Goal: Task Accomplishment & Management: Use online tool/utility

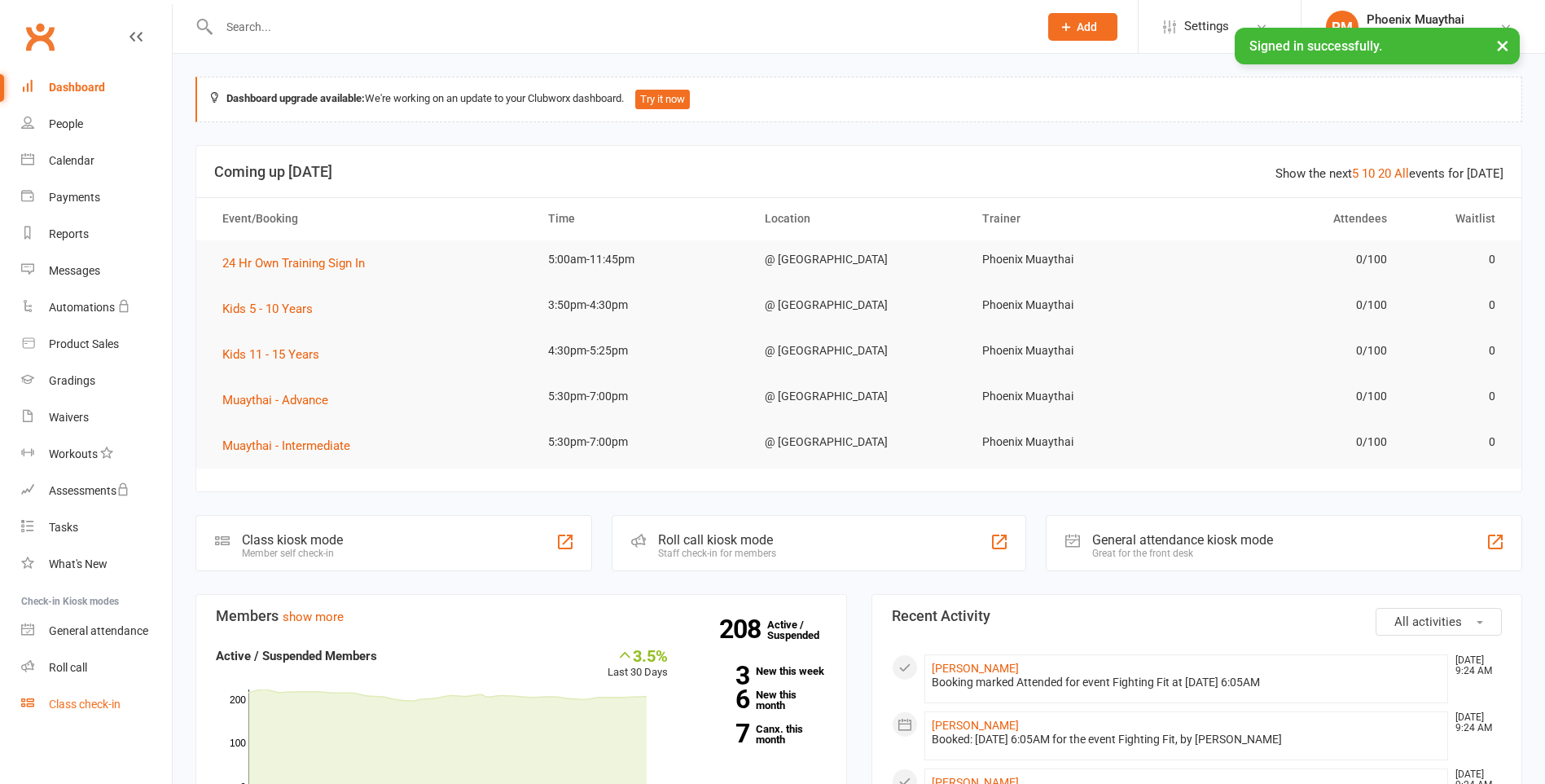
click at [82, 701] on div "Class check-in" at bounding box center [85, 704] width 71 height 13
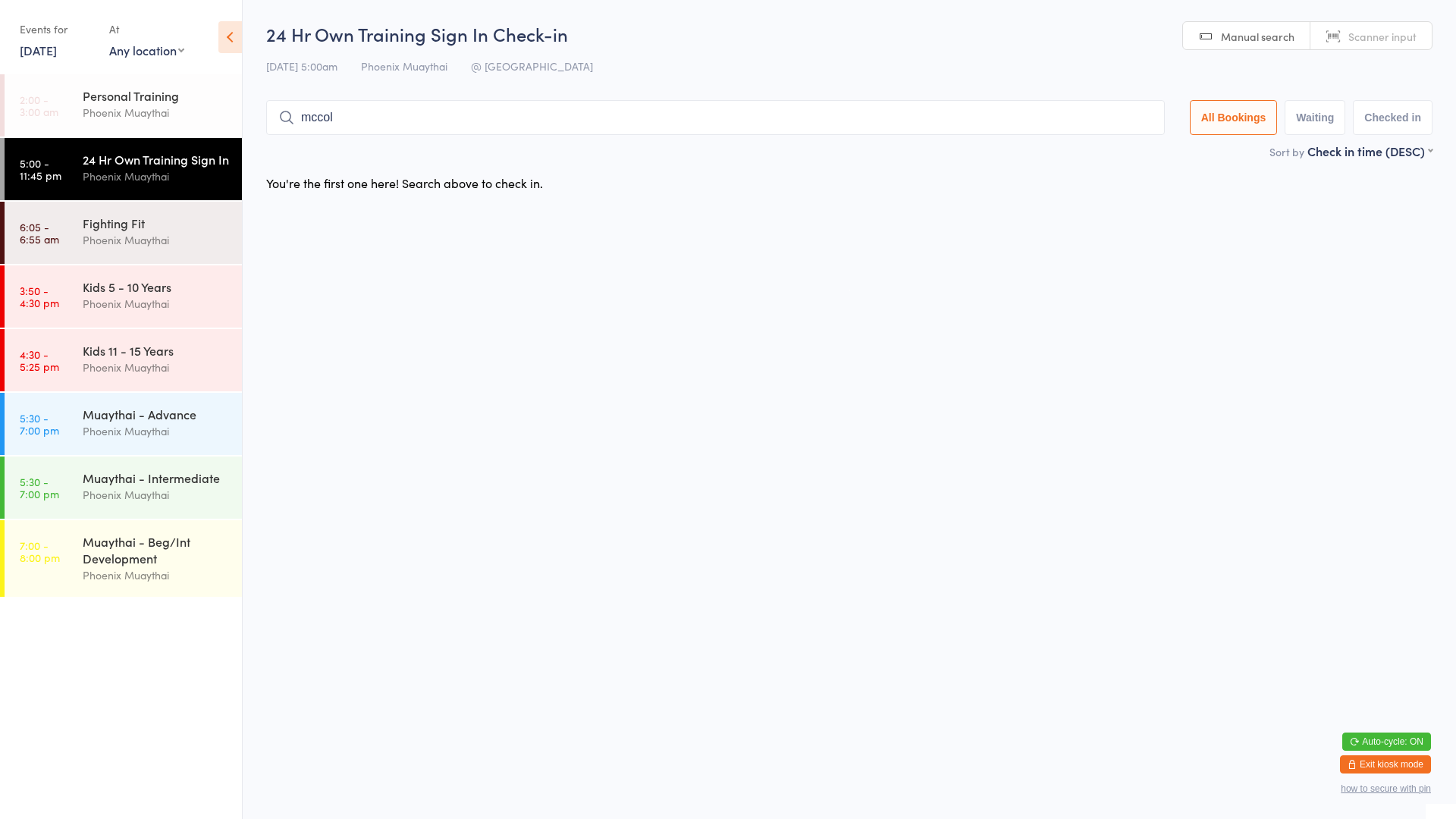
type input "[PERSON_NAME]"
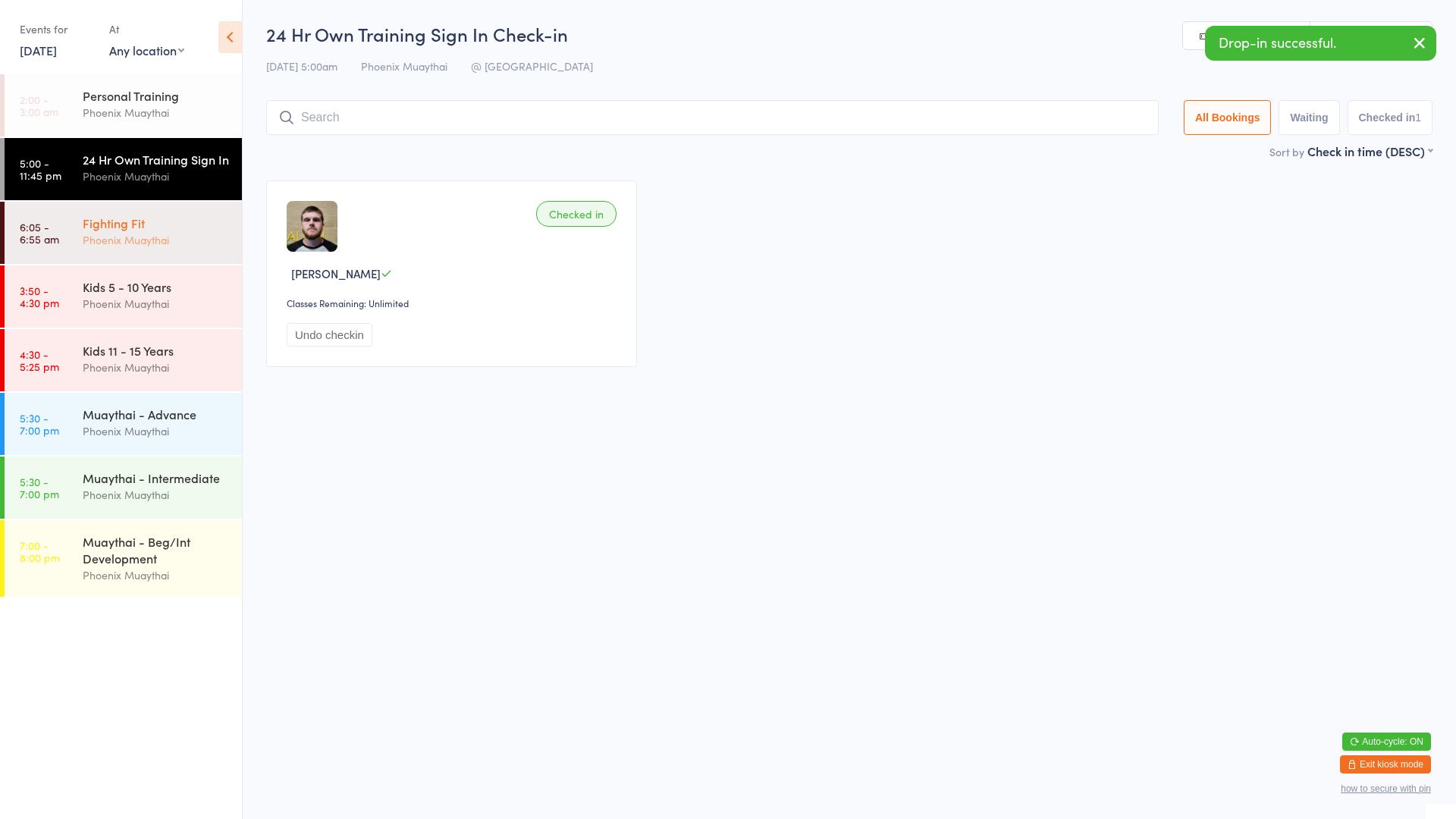
click at [190, 249] on div "Phoenix Muaythai" at bounding box center [156, 240] width 146 height 17
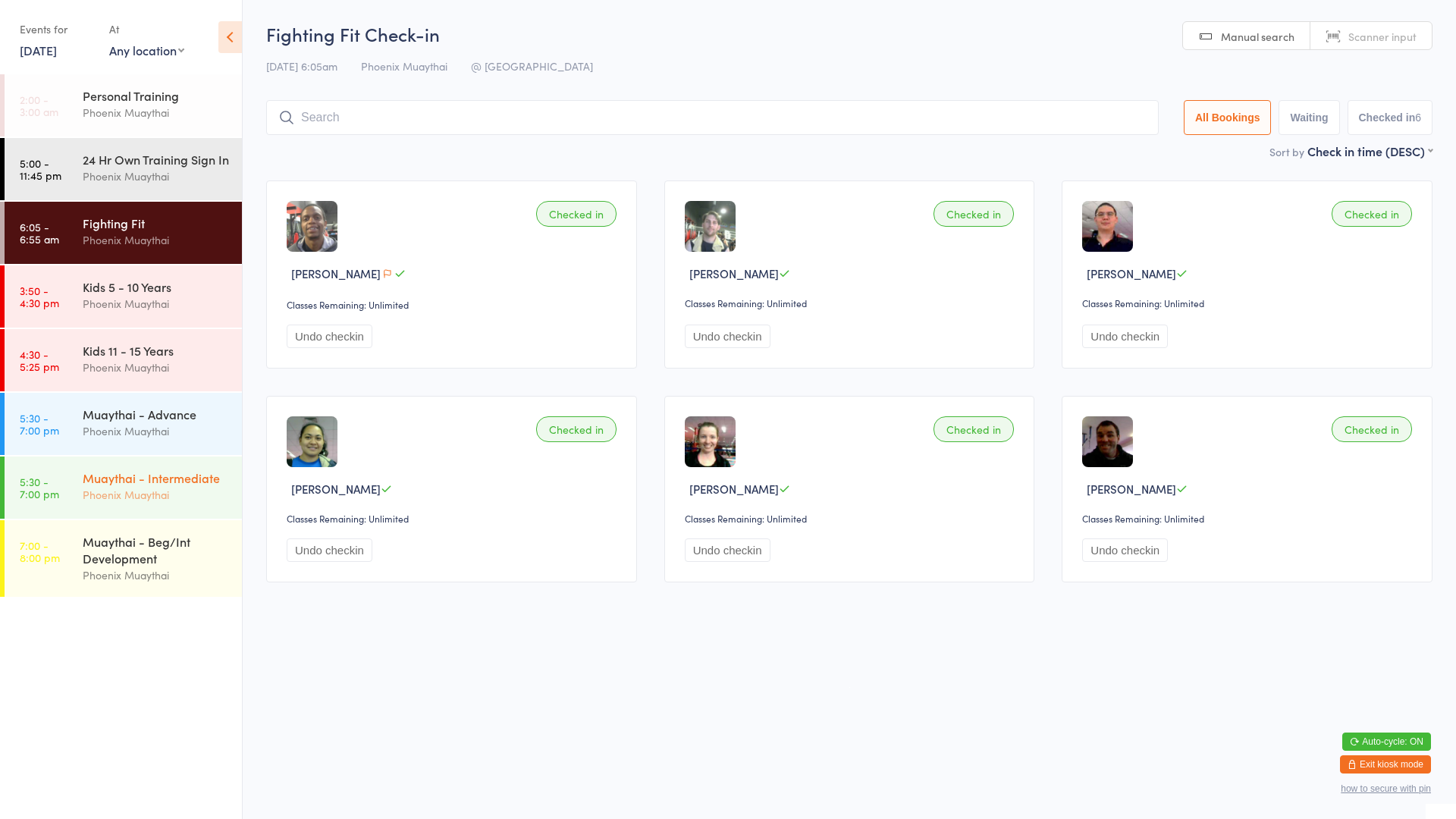
click at [183, 503] on div "Phoenix Muaythai" at bounding box center [156, 494] width 146 height 17
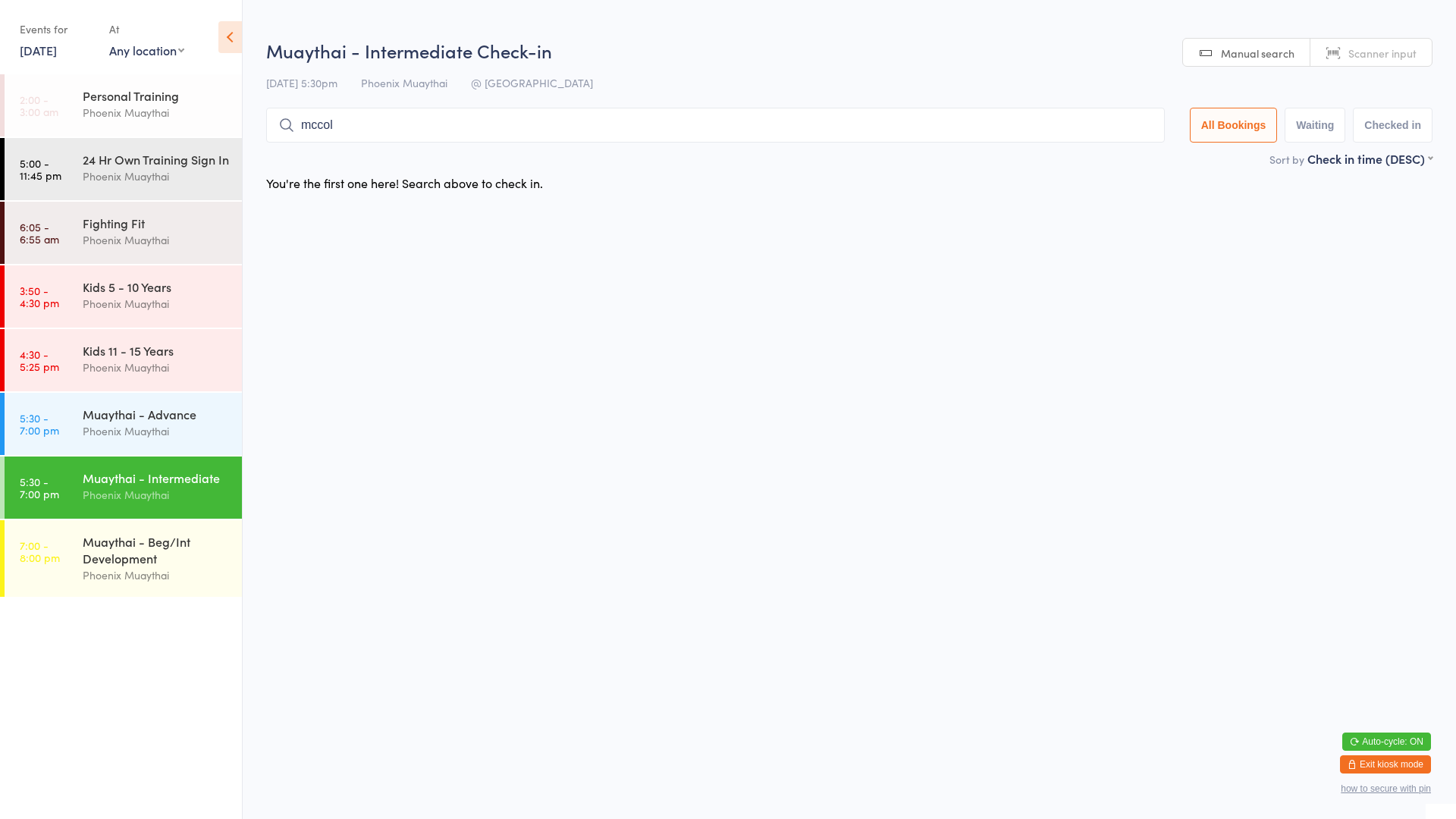
type input "mccoll"
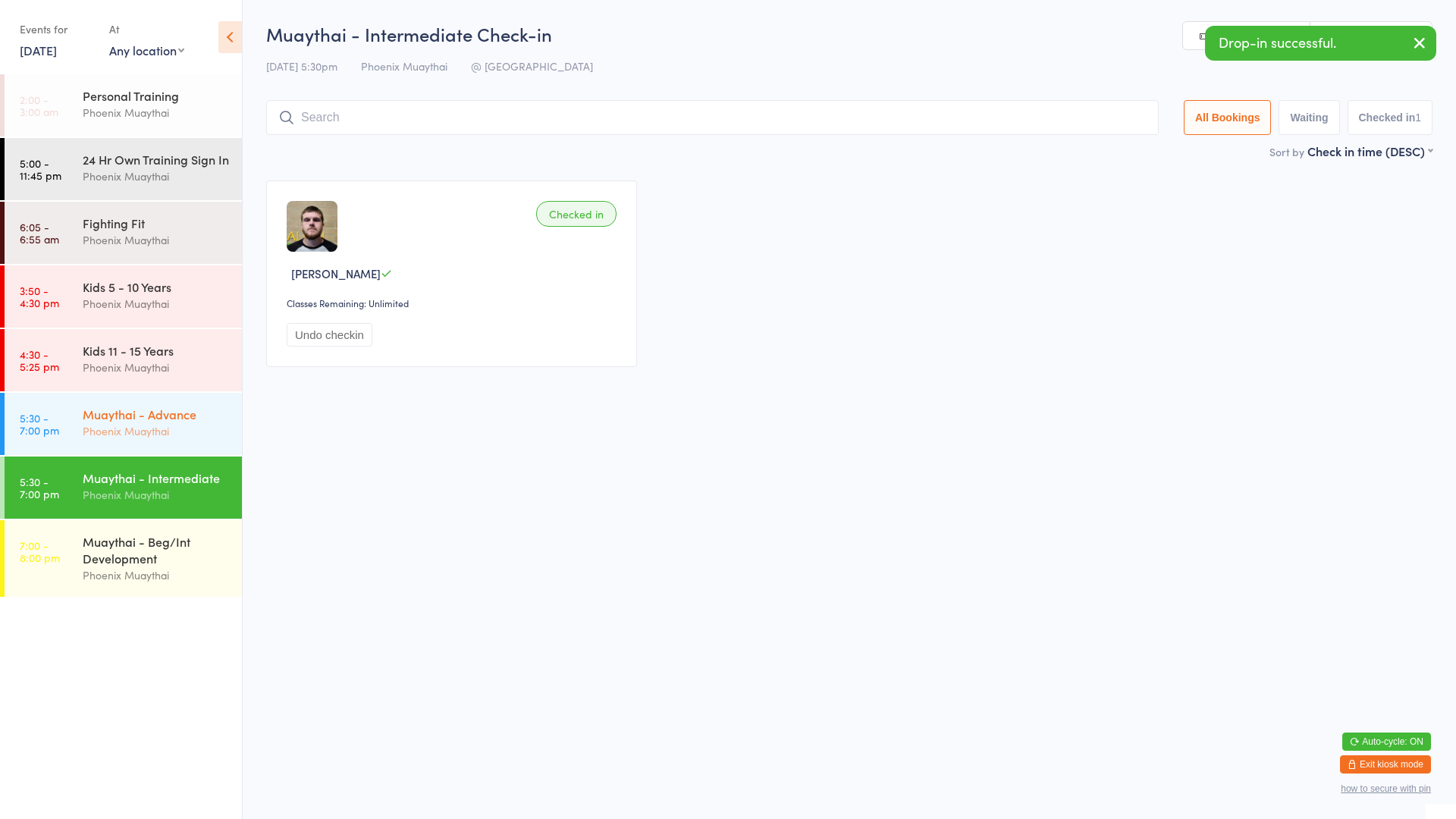
click at [197, 440] on div "Phoenix Muaythai" at bounding box center [156, 431] width 146 height 17
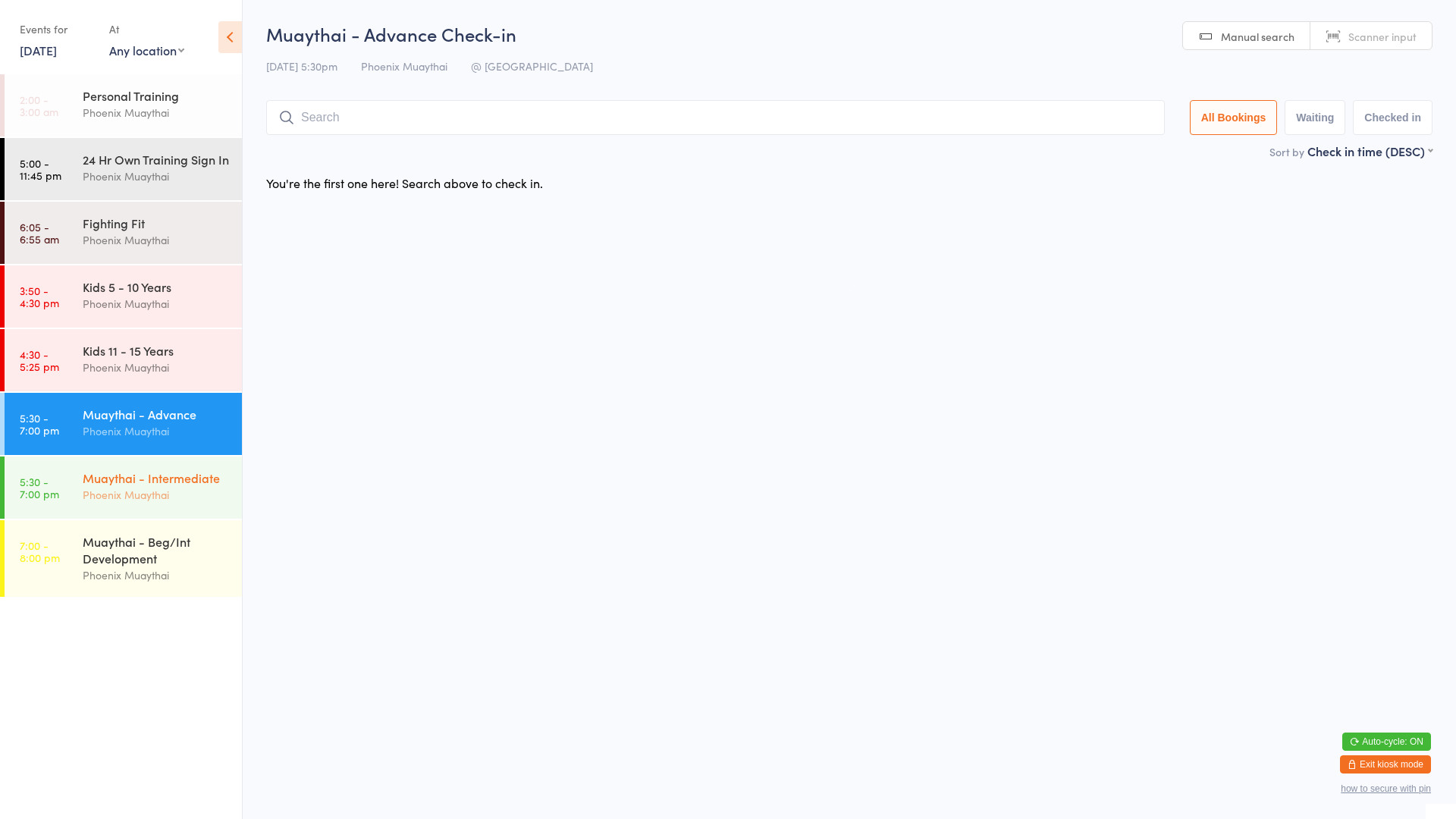
click at [184, 486] on div "Muaythai - Intermediate" at bounding box center [156, 478] width 146 height 17
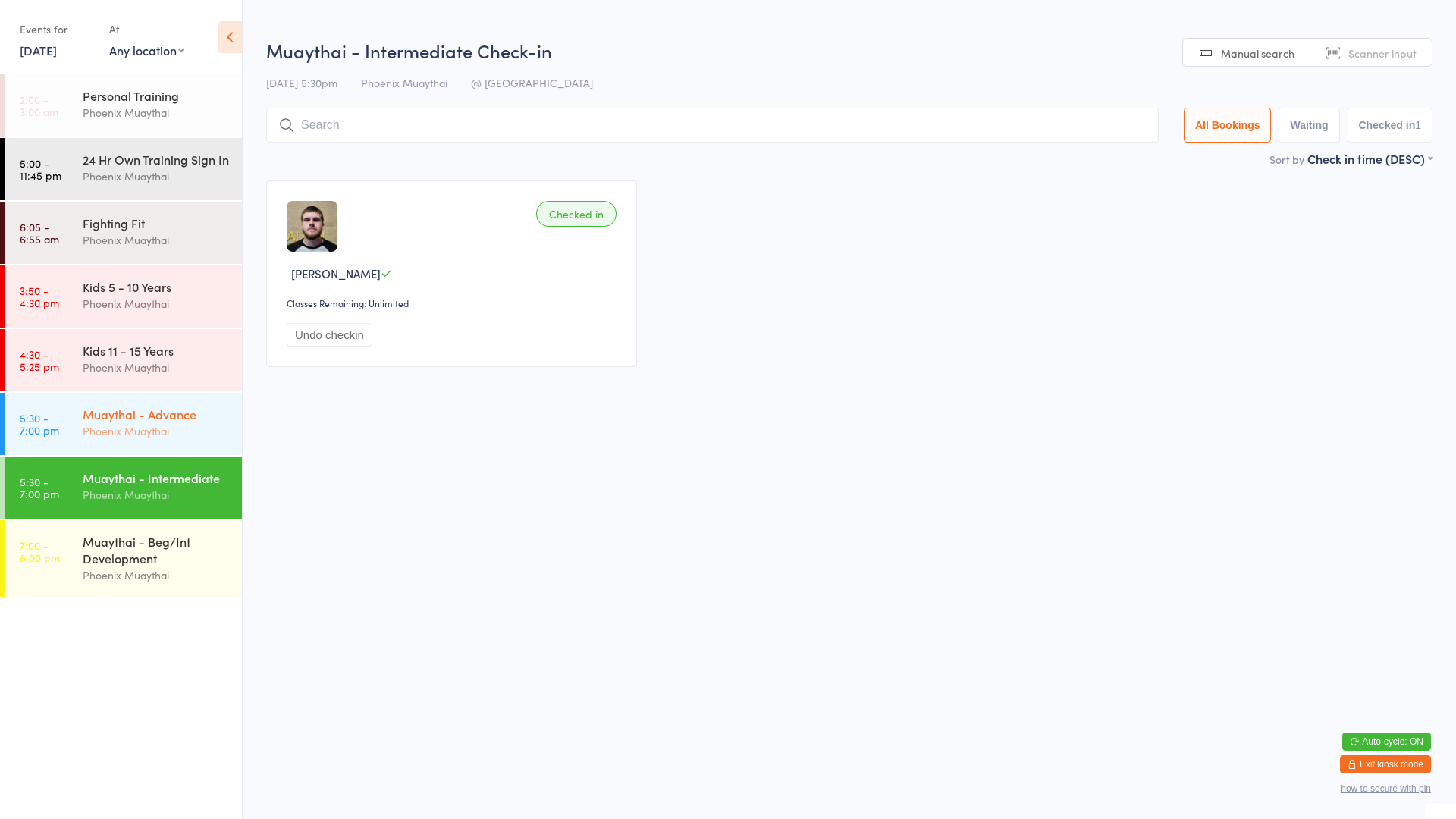
click at [194, 440] on div "Phoenix Muaythai" at bounding box center [156, 431] width 146 height 17
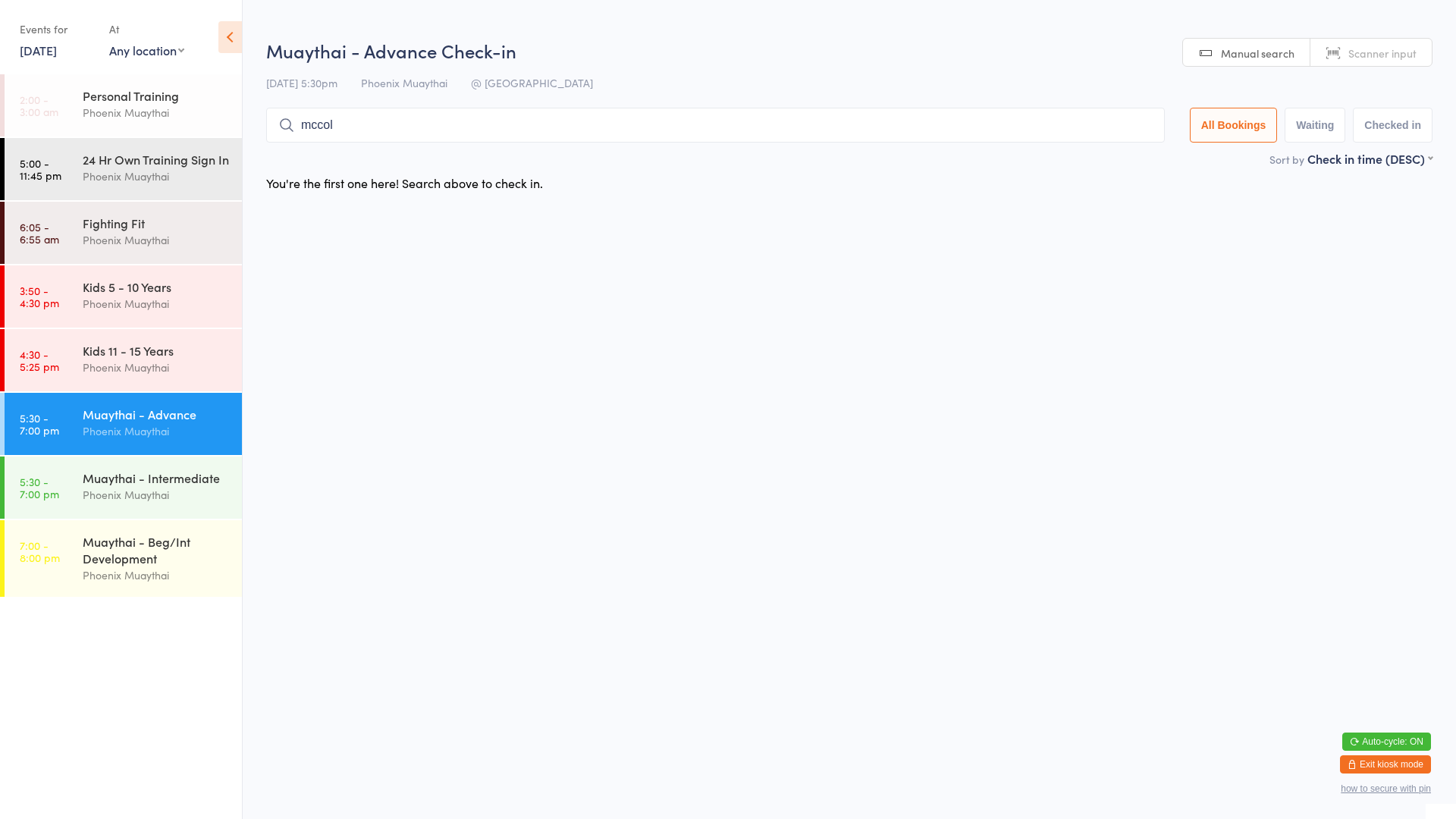
type input "mccoll"
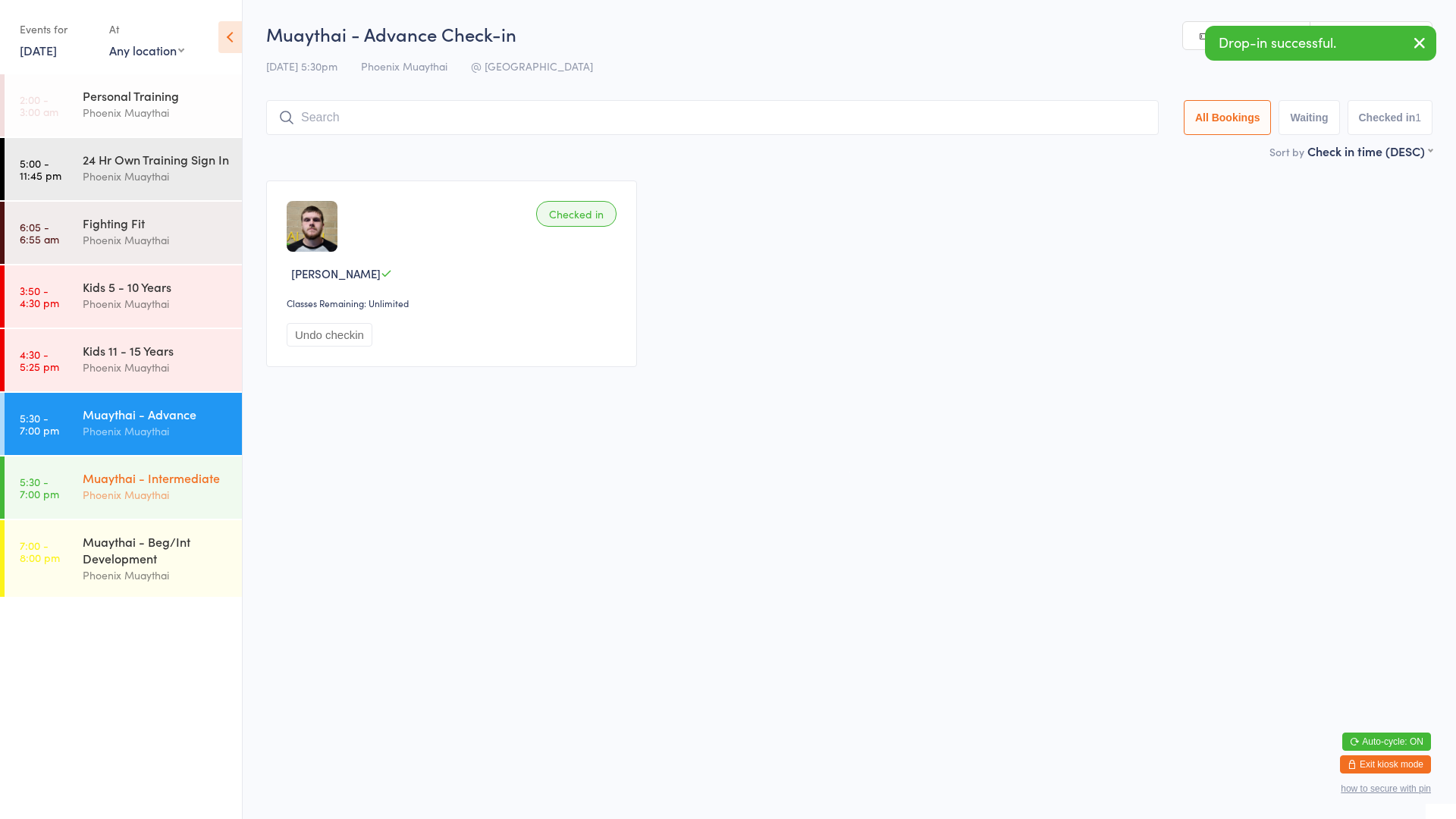
click at [189, 486] on div "Muaythai - Intermediate" at bounding box center [156, 478] width 146 height 17
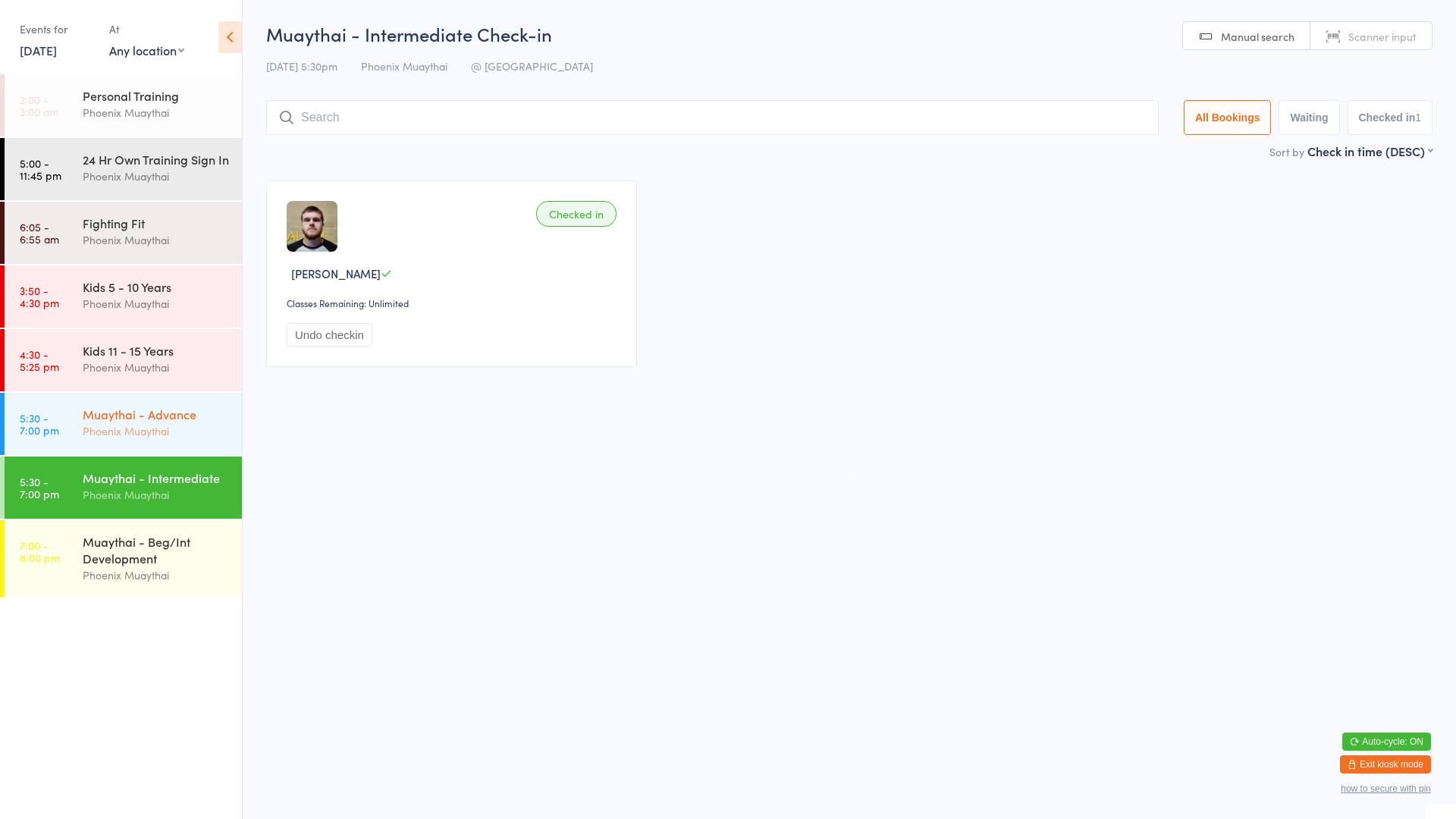
click at [201, 440] on div "Phoenix Muaythai" at bounding box center [156, 431] width 146 height 17
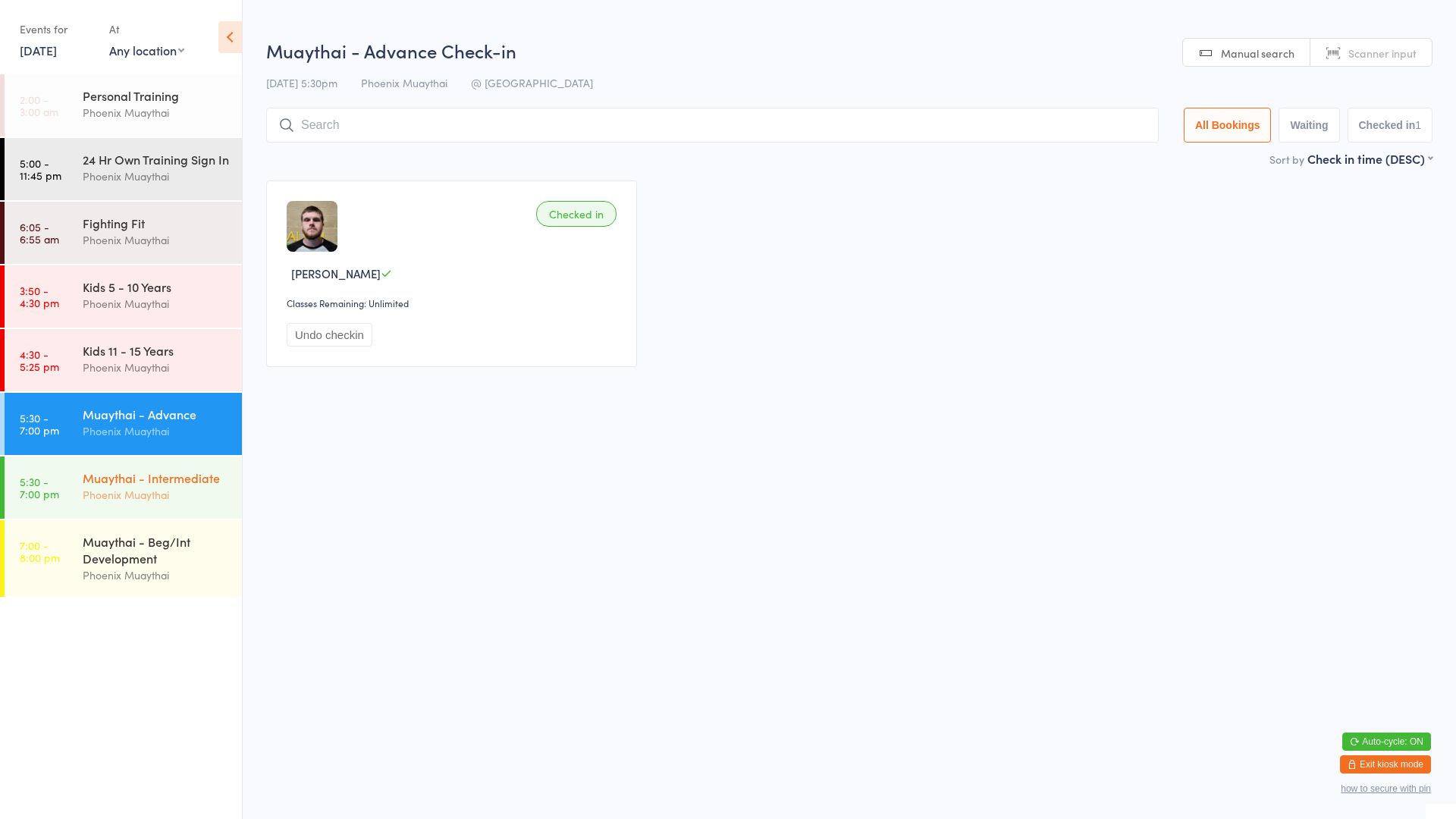
click at [217, 503] on div "Phoenix Muaythai" at bounding box center [156, 494] width 146 height 17
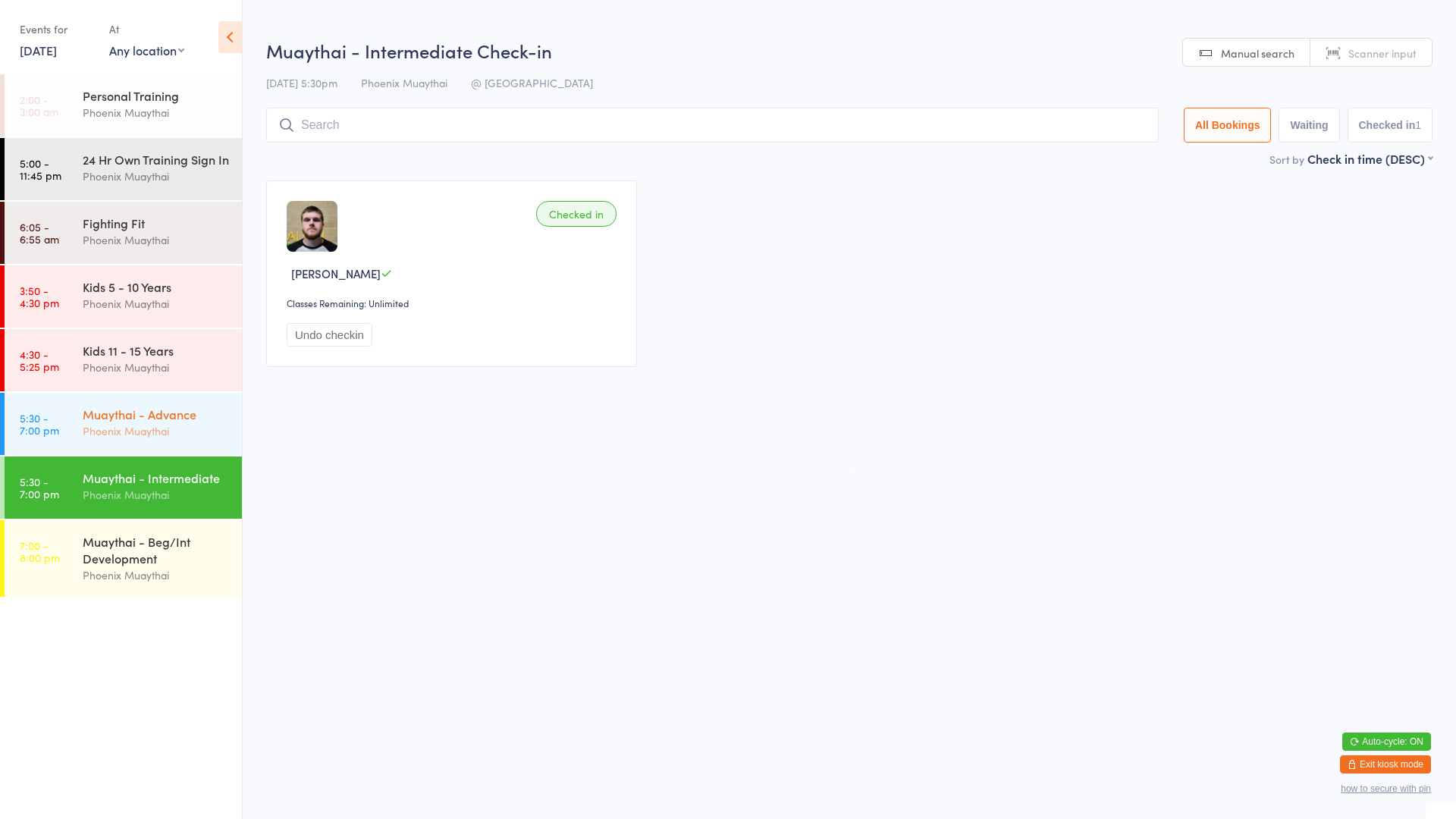
click at [197, 453] on div "Muaythai - Advance Phoenix Muaythai" at bounding box center [163, 423] width 159 height 60
